Goal: Find specific page/section: Find specific page/section

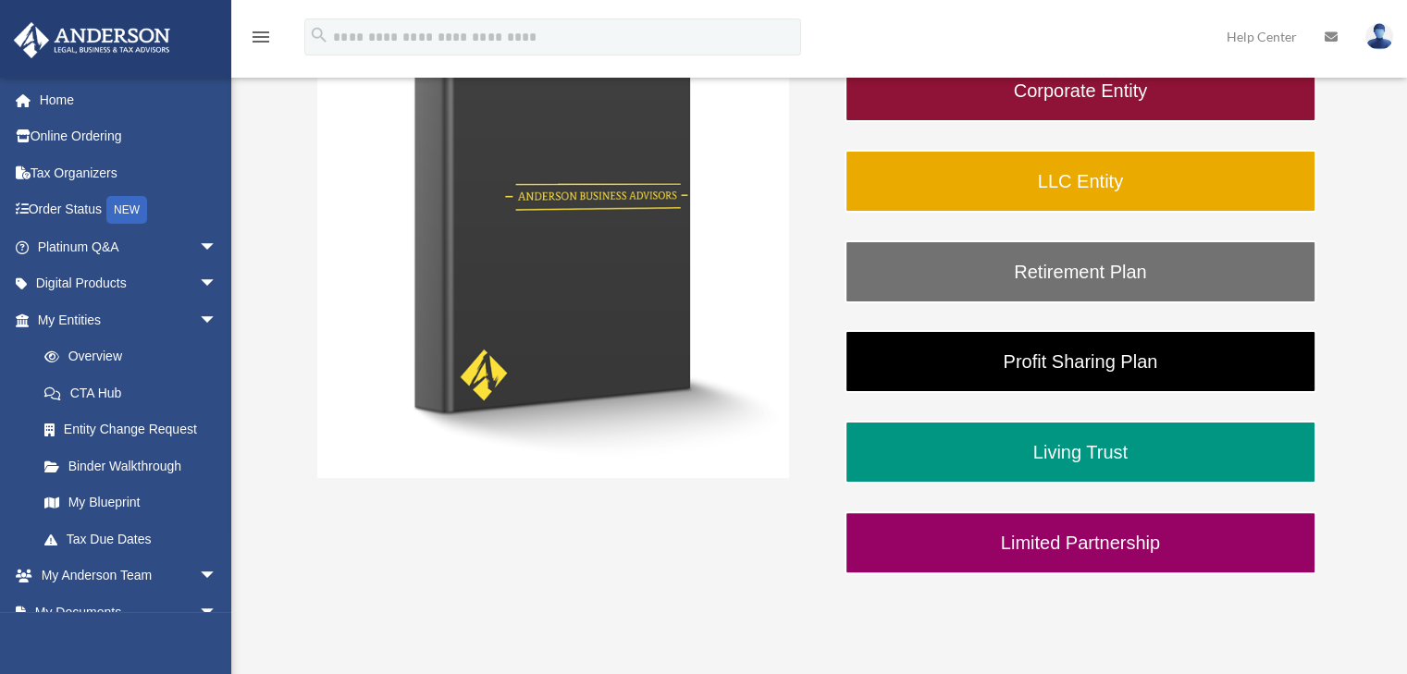
scroll to position [368, 0]
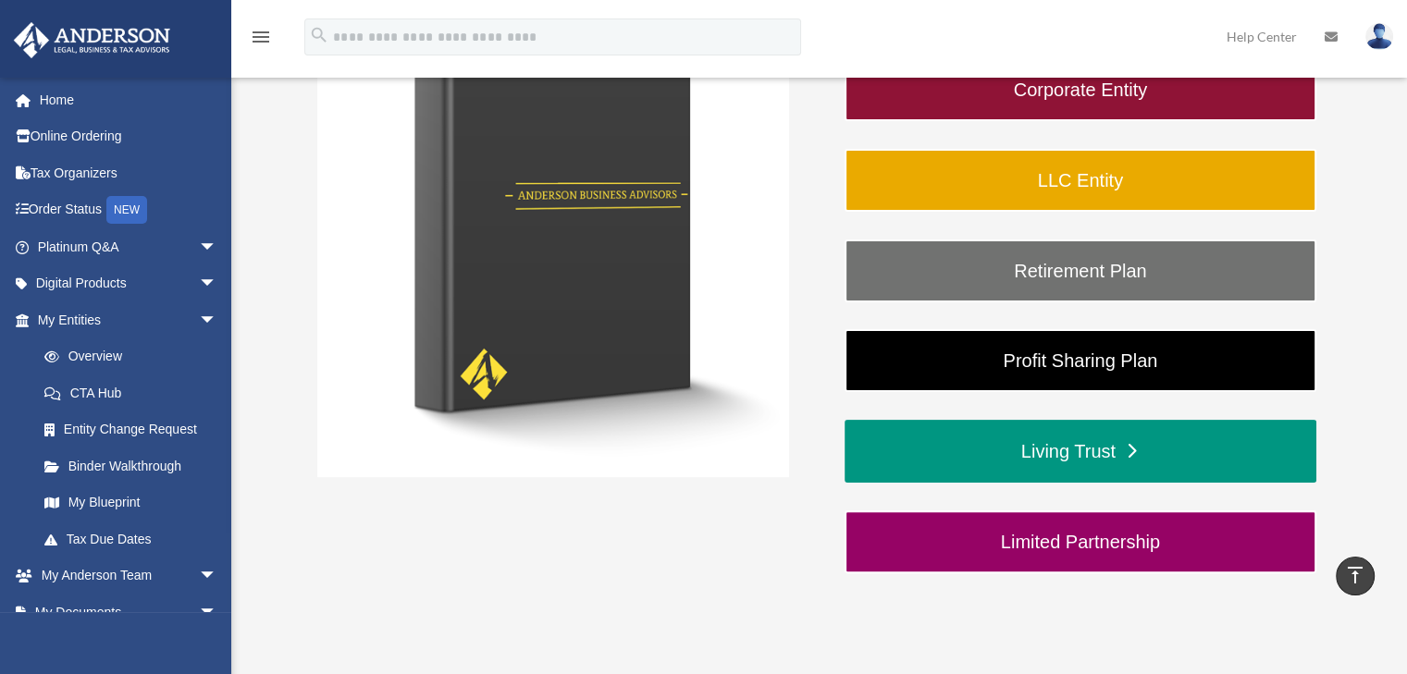
click at [1132, 433] on link "Living Trust" at bounding box center [1081, 451] width 472 height 63
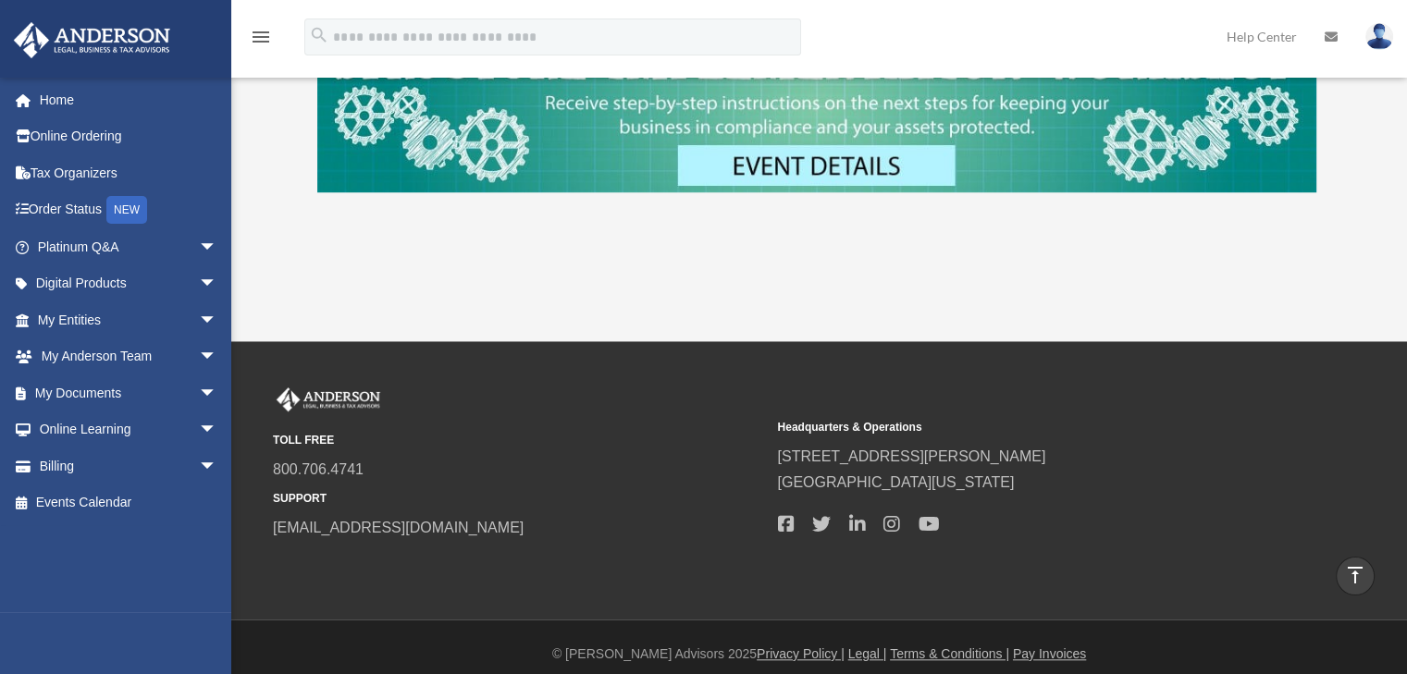
scroll to position [1456, 0]
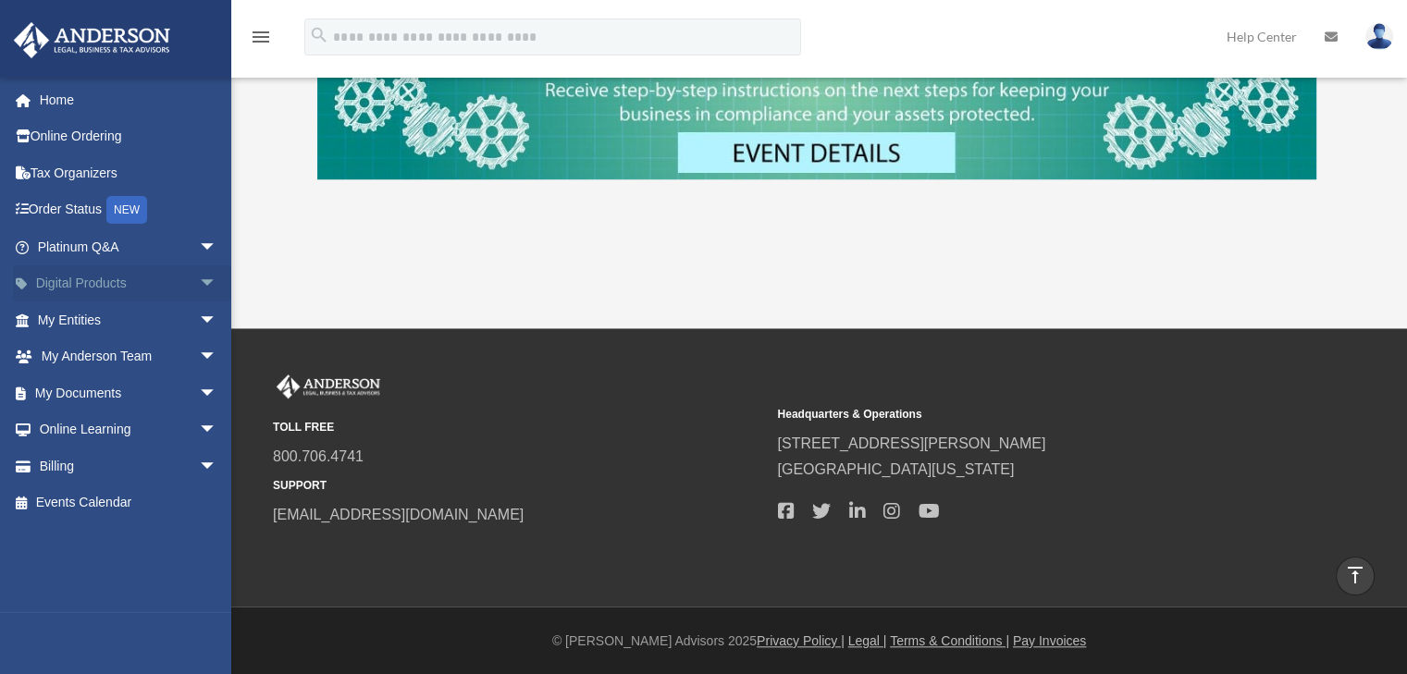
click at [162, 288] on link "Digital Products arrow_drop_down" at bounding box center [129, 283] width 232 height 37
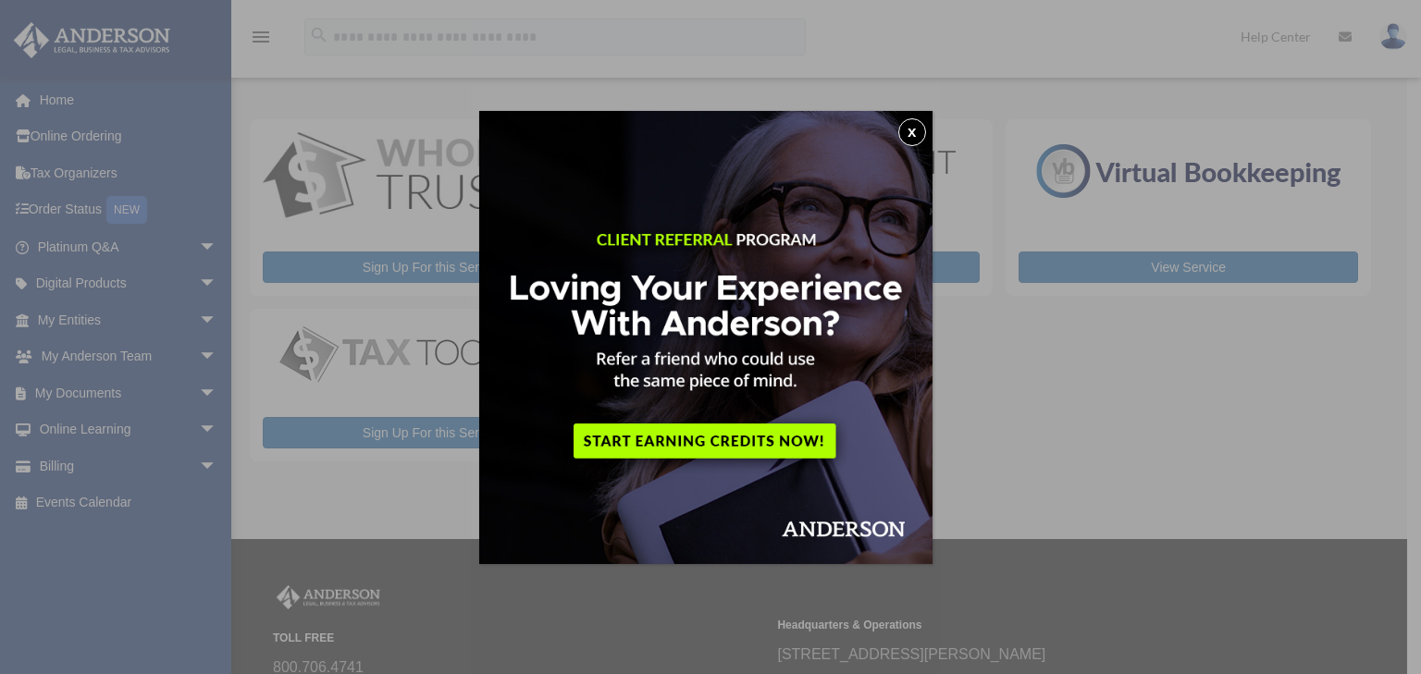
click at [905, 131] on button "x" at bounding box center [912, 132] width 28 height 28
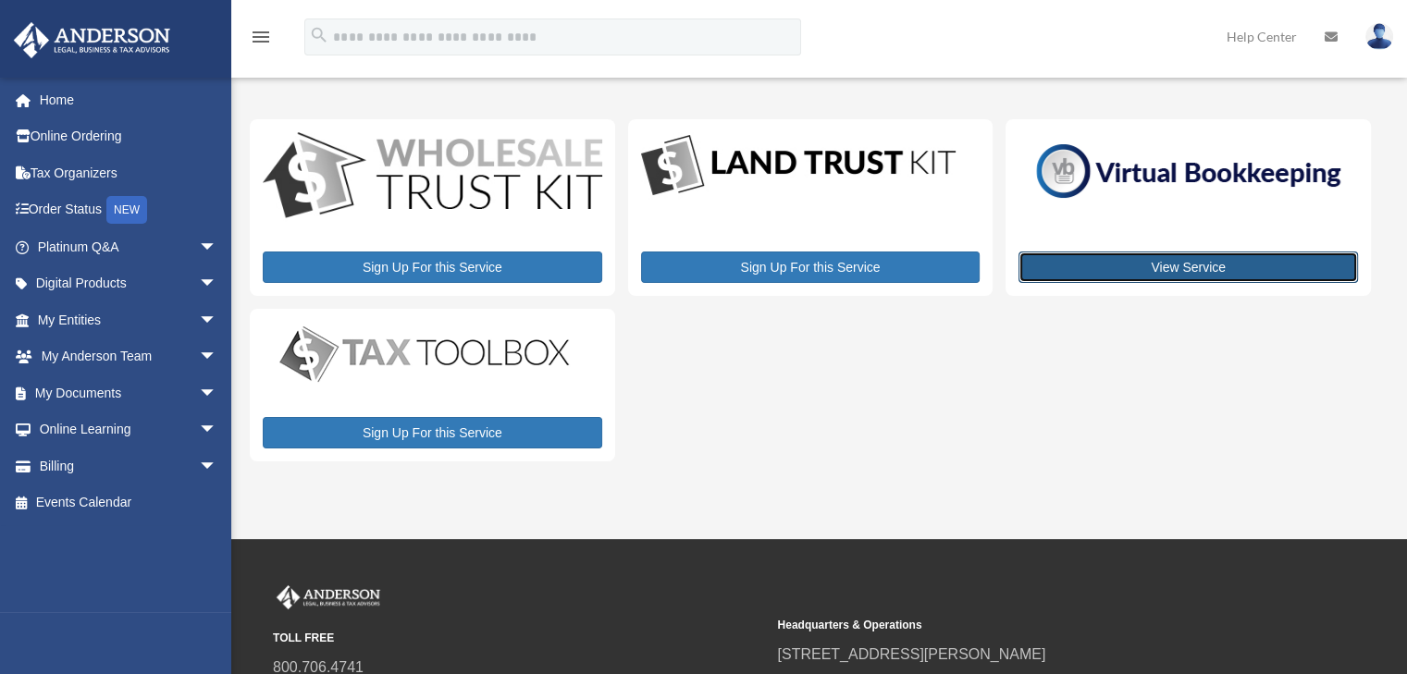
click at [1084, 268] on link "View Service" at bounding box center [1189, 267] width 340 height 31
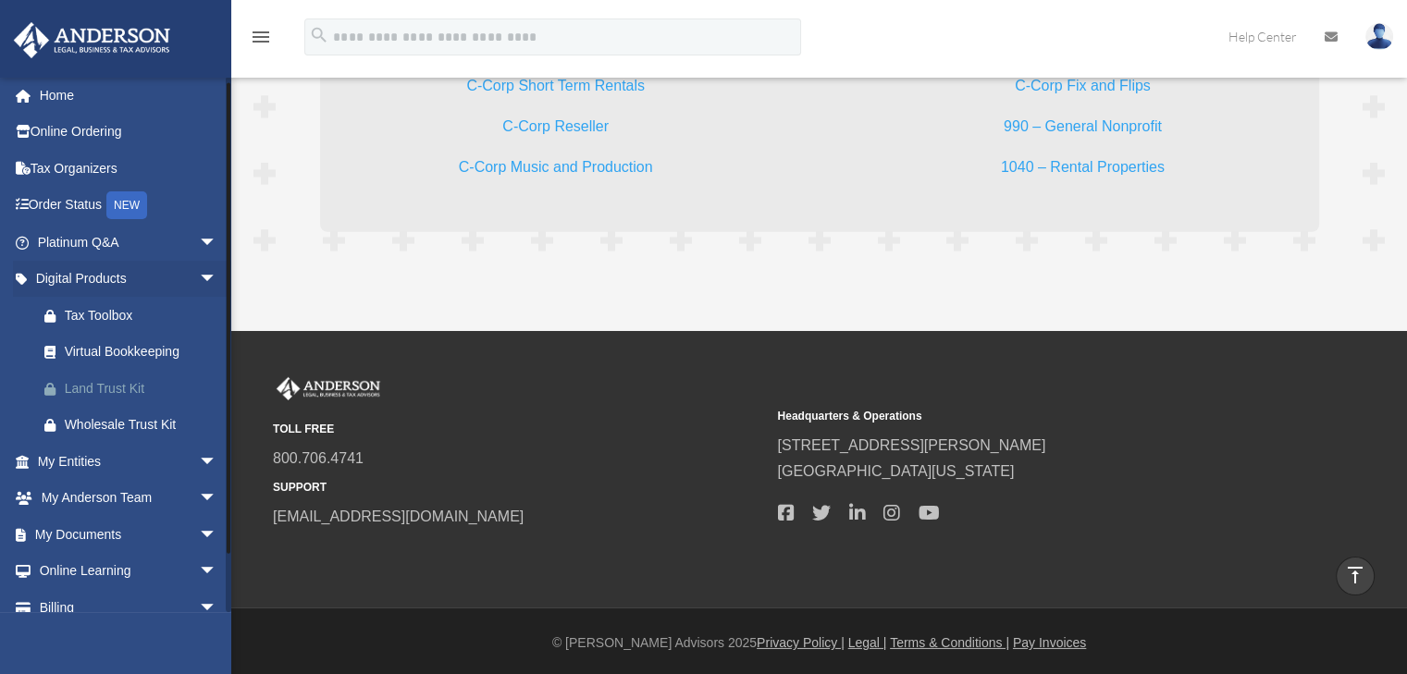
scroll to position [6, 0]
click at [68, 383] on div "Land Trust Kit" at bounding box center [143, 388] width 157 height 23
